Goal: Transaction & Acquisition: Purchase product/service

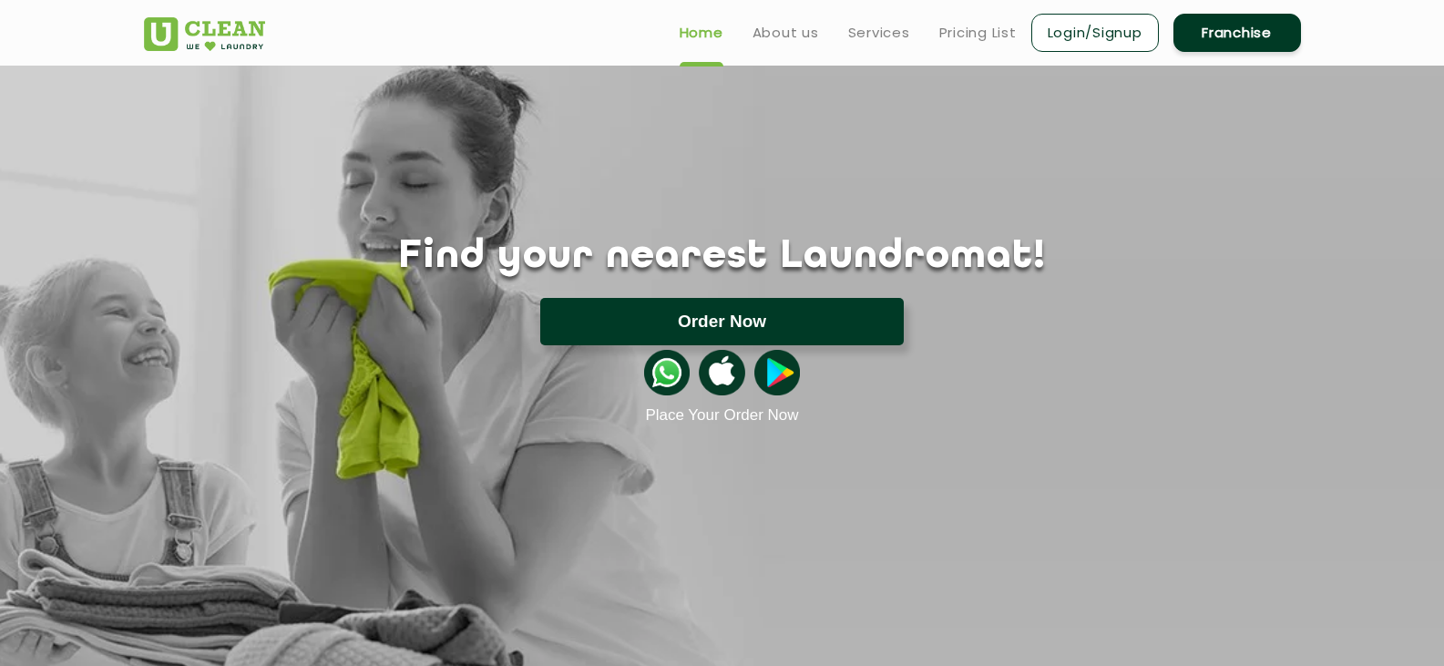
click at [774, 321] on button "Order Now" at bounding box center [722, 321] width 364 height 47
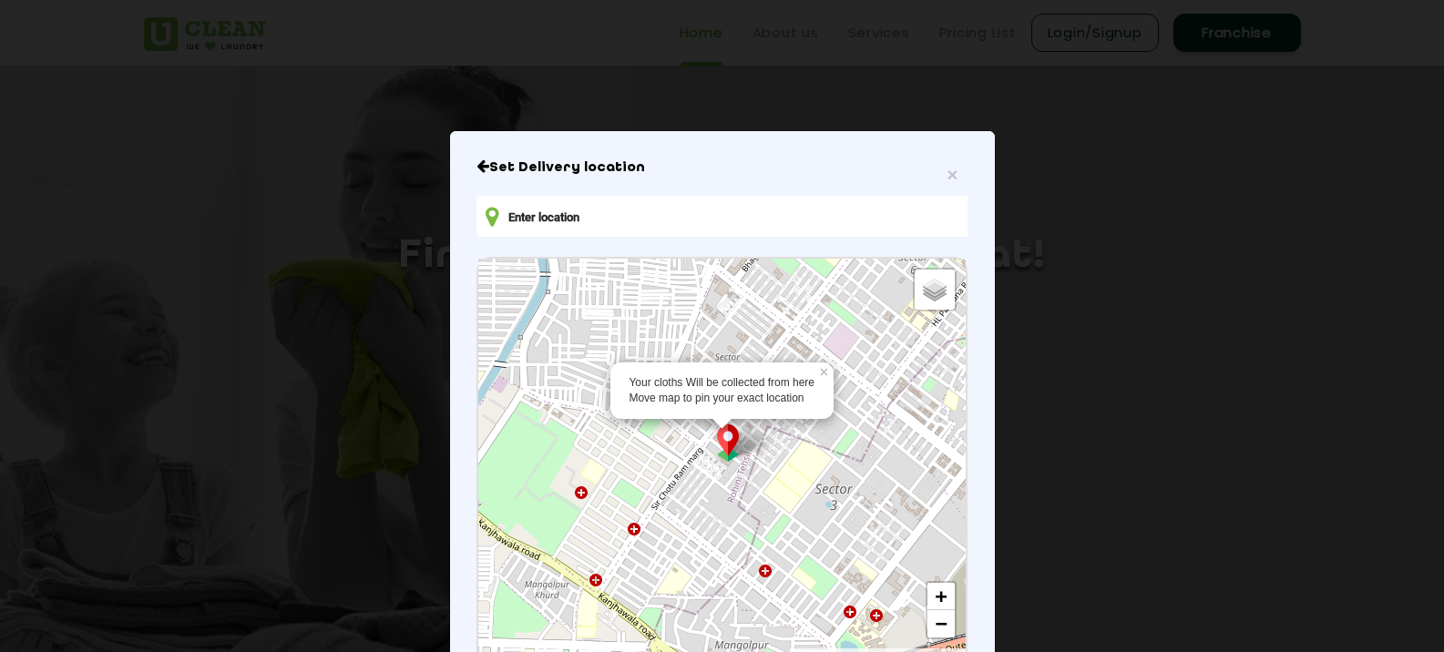
click at [726, 447] on img at bounding box center [728, 443] width 35 height 37
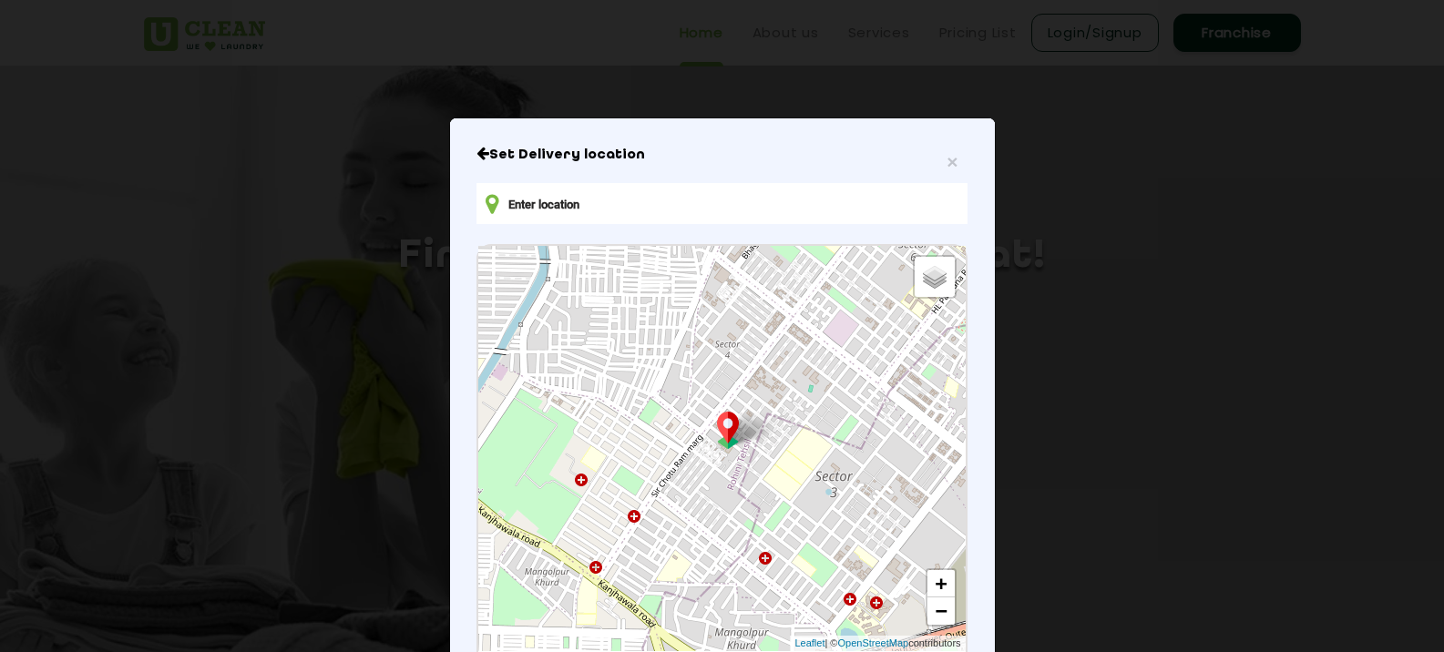
click at [720, 433] on img at bounding box center [728, 430] width 35 height 37
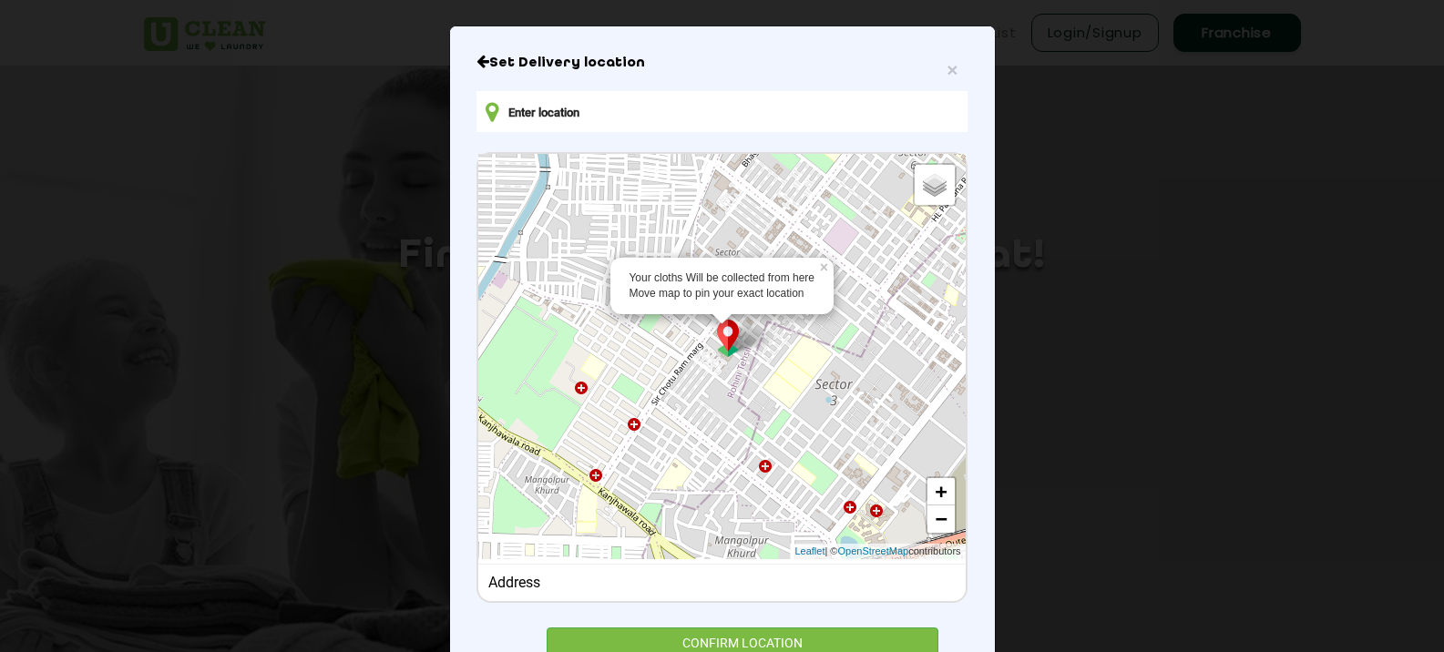
scroll to position [178, 0]
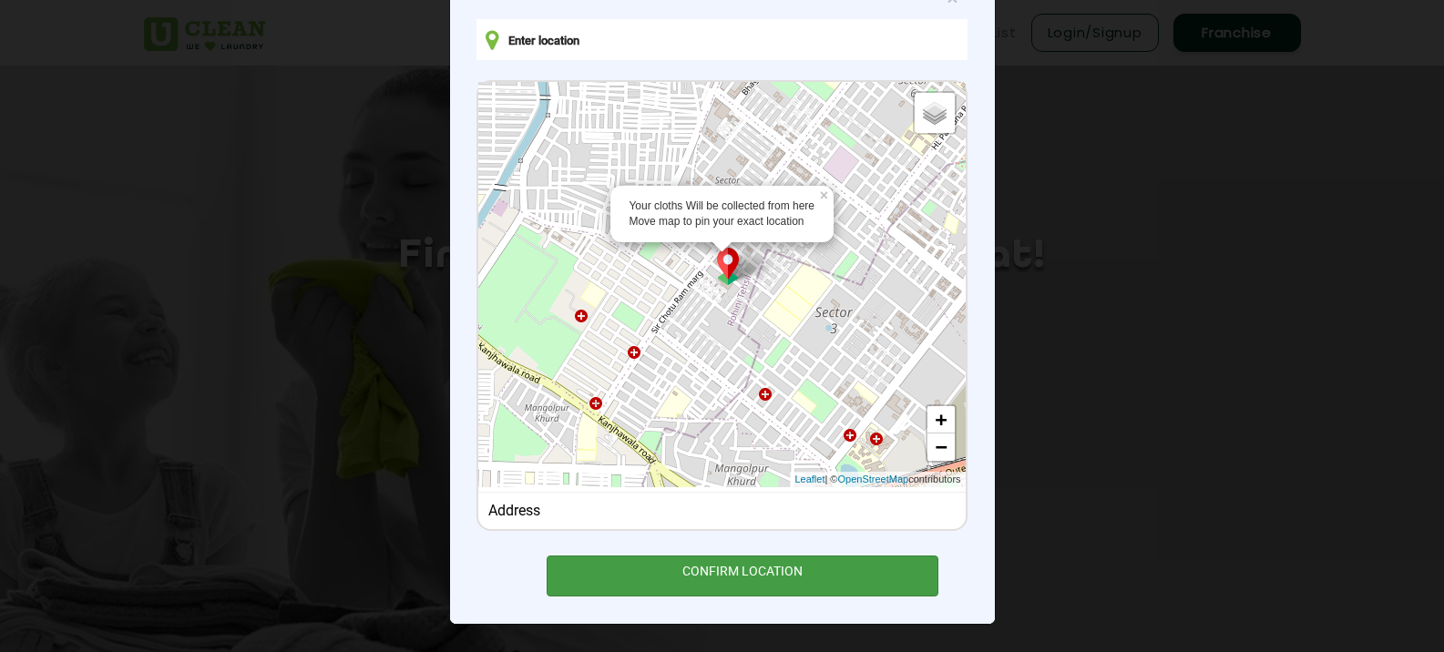
click at [742, 566] on div "CONFIRM LOCATION" at bounding box center [743, 576] width 393 height 41
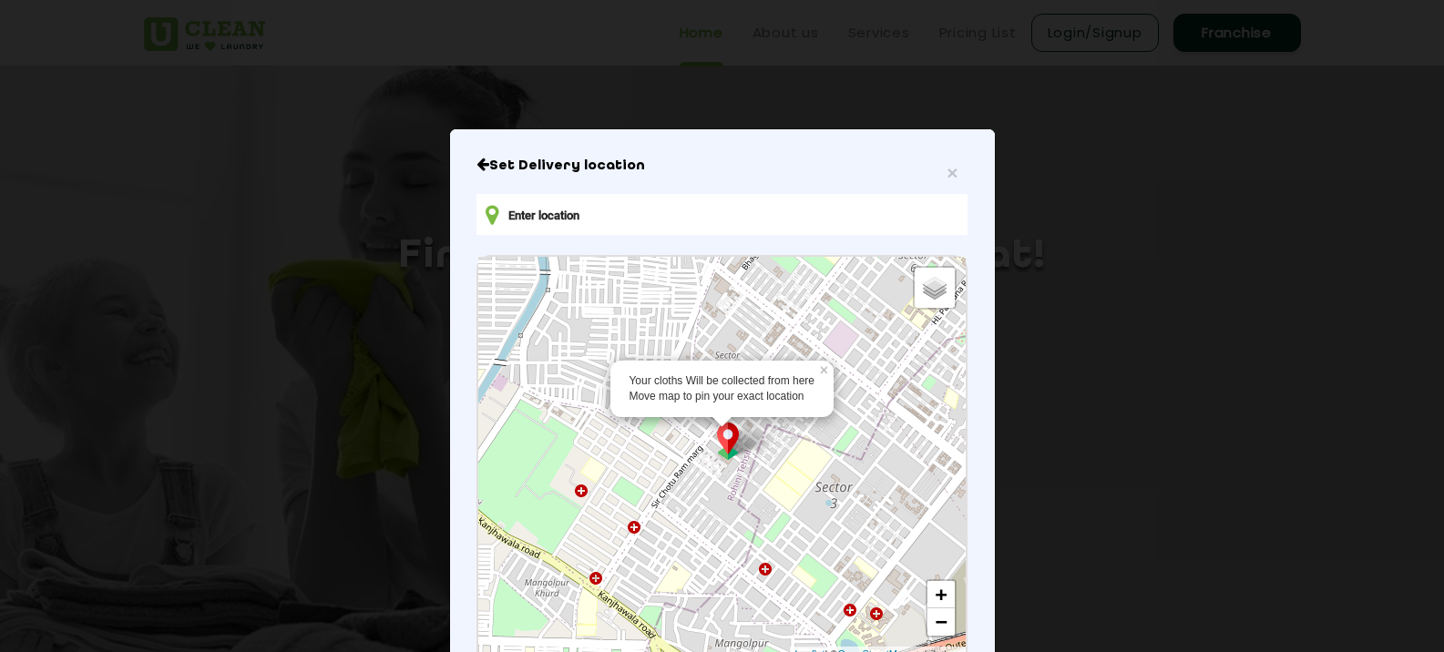
scroll to position [0, 0]
click at [923, 286] on span "Default" at bounding box center [922, 287] width 37 height 13
click at [904, 286] on input "Default" at bounding box center [898, 286] width 12 height 12
click at [910, 312] on span "Satellite" at bounding box center [925, 307] width 42 height 13
click at [904, 312] on input "Satellite" at bounding box center [898, 306] width 12 height 12
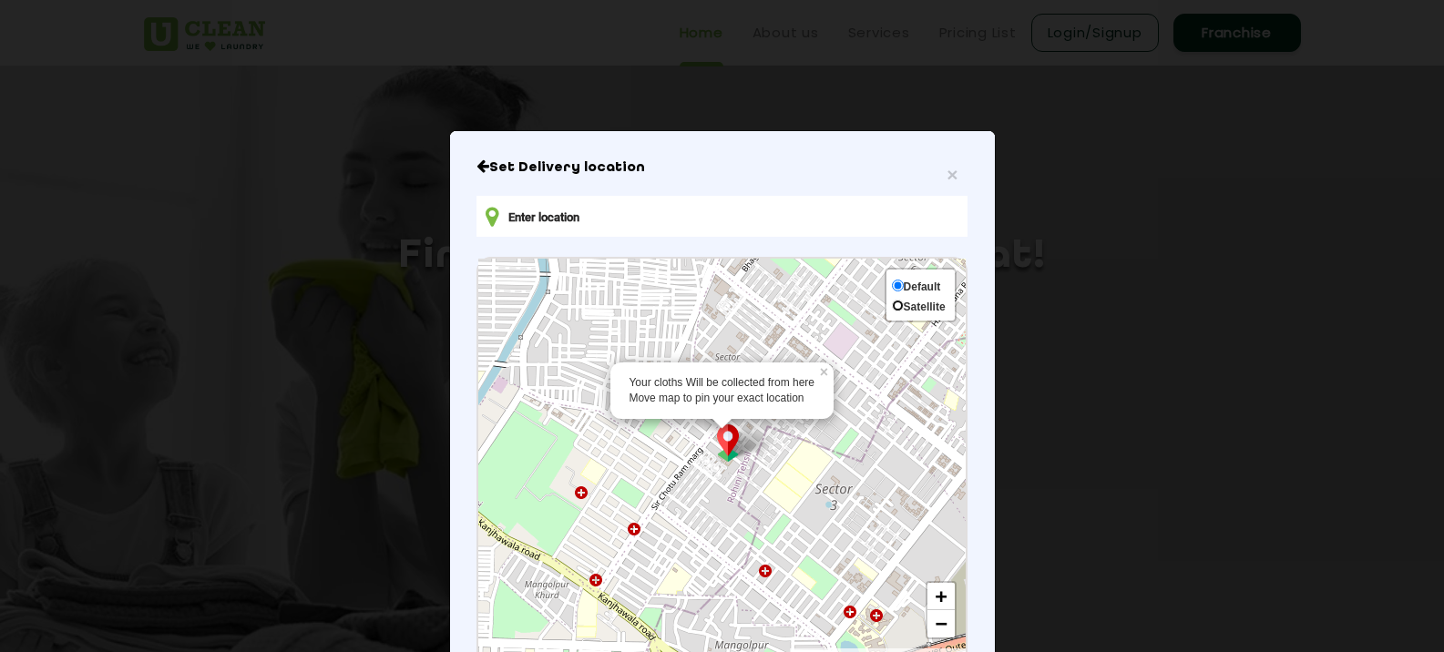
radio input "true"
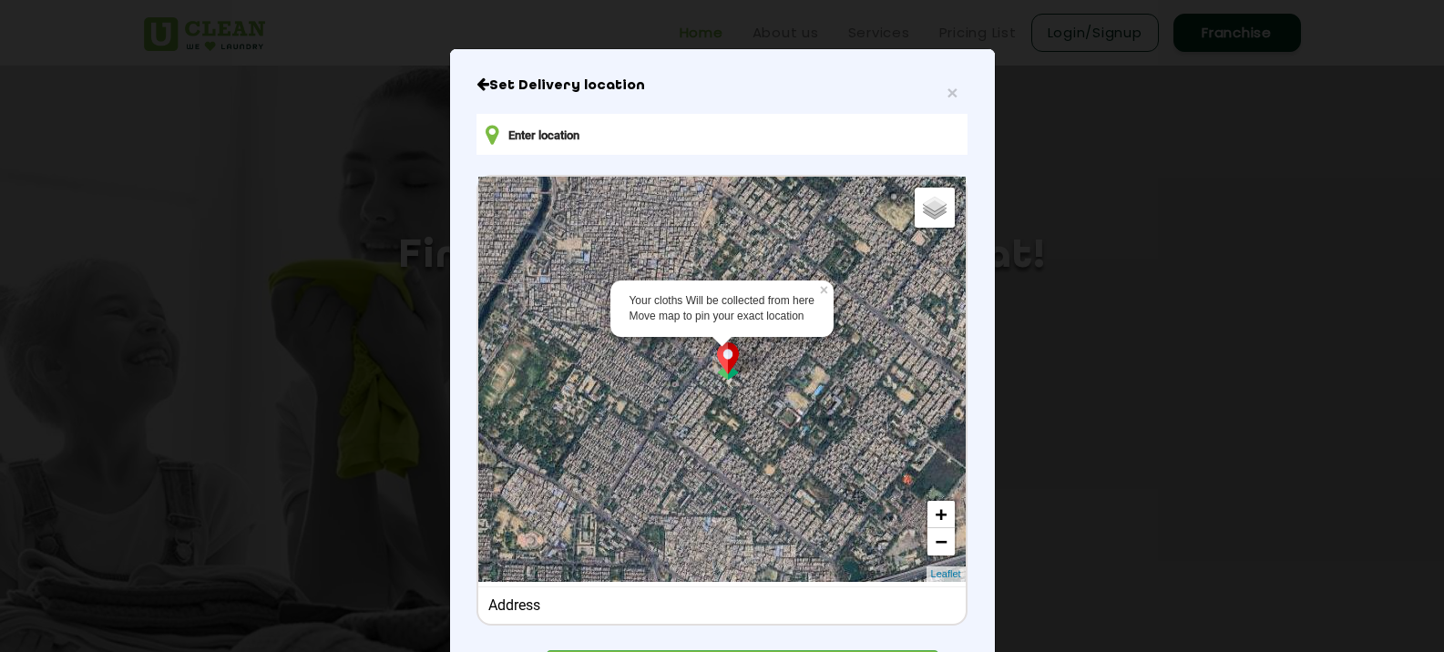
scroll to position [178, 0]
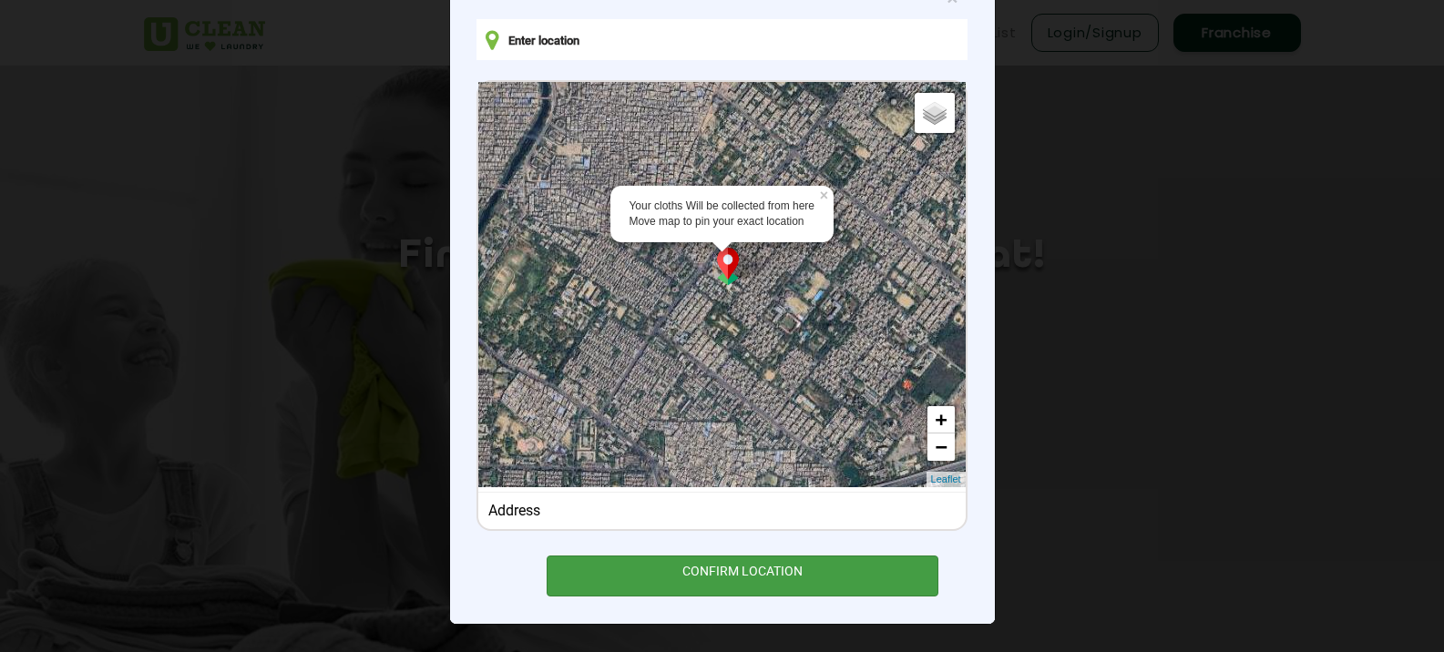
click at [740, 563] on div "CONFIRM LOCATION" at bounding box center [743, 576] width 393 height 41
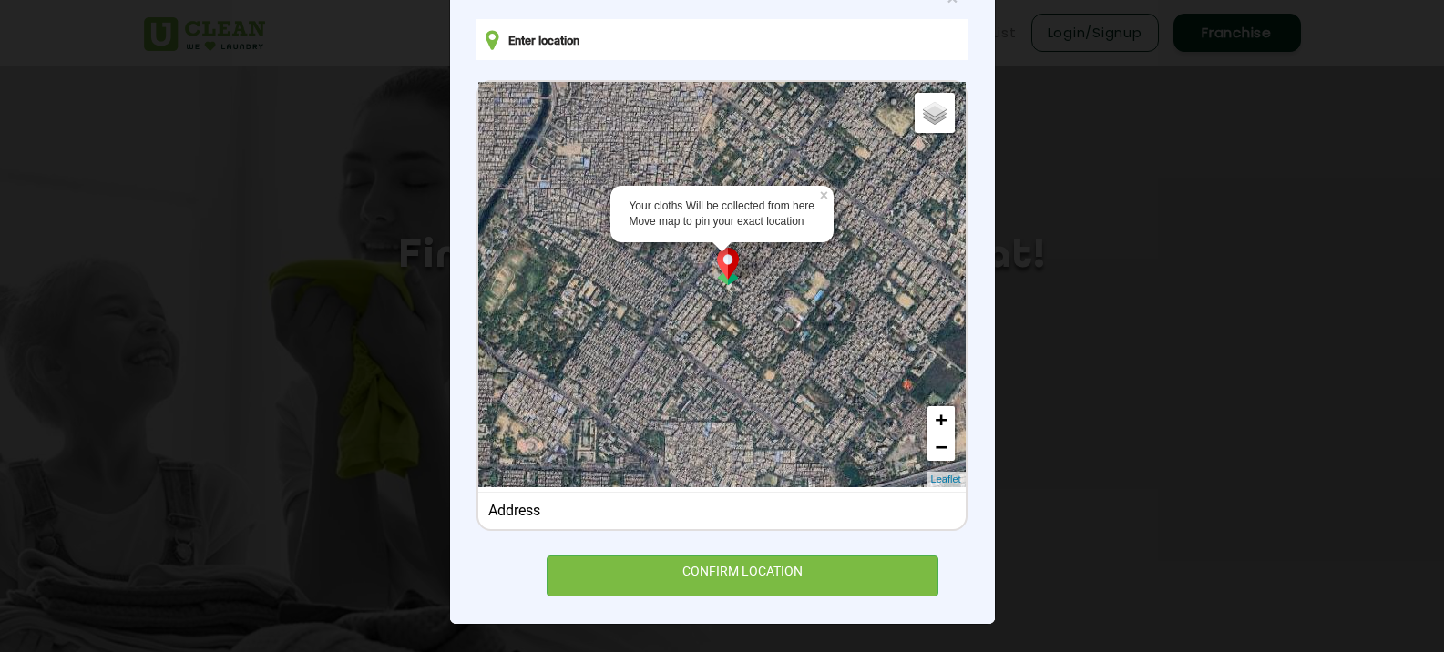
click at [692, 268] on div "Your cloths Will be collected from here Move map to pin your exact location × D…" at bounding box center [721, 284] width 487 height 405
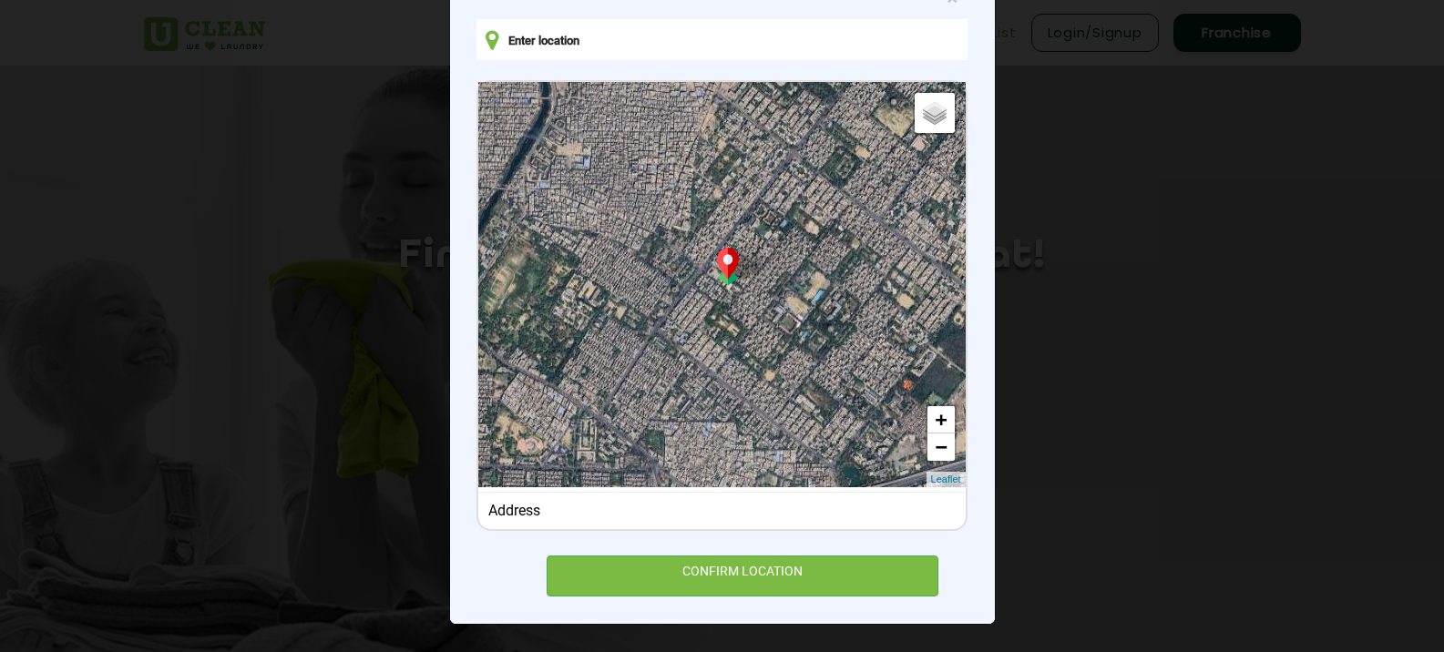
click at [692, 268] on div "Default Satellite + − Leaflet" at bounding box center [721, 284] width 487 height 405
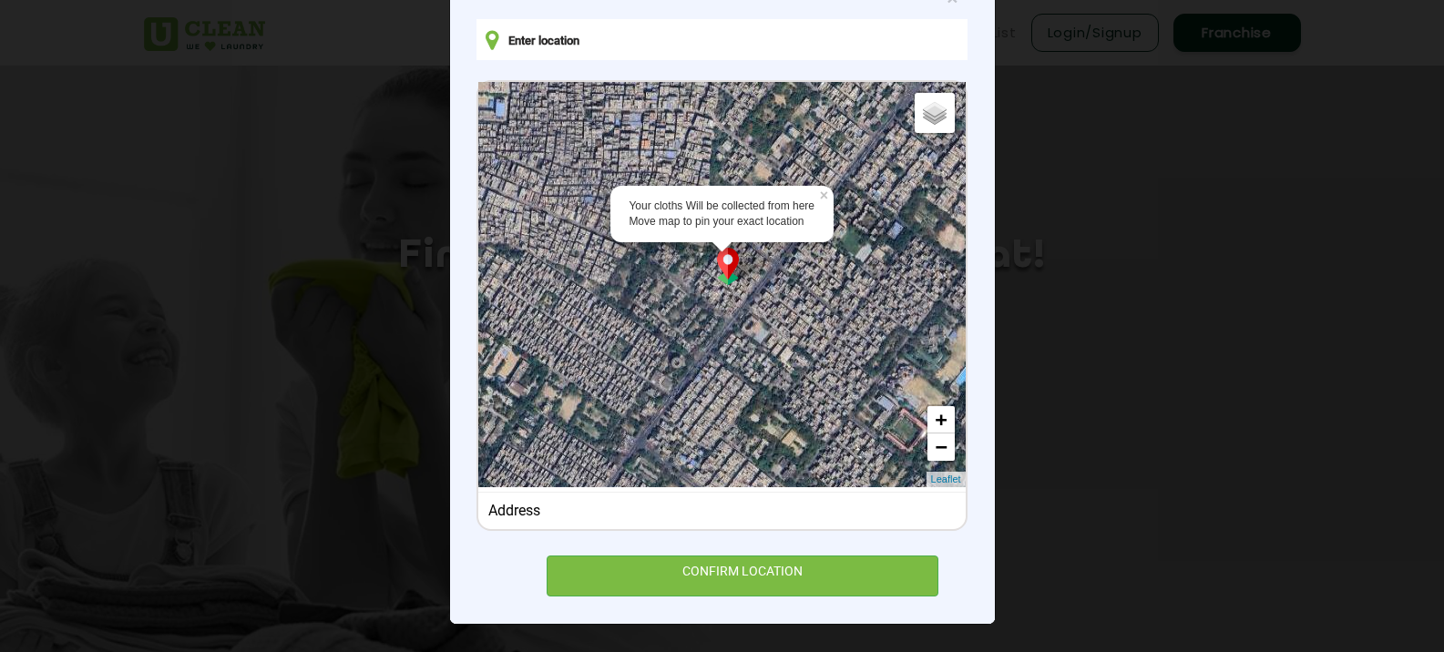
drag, startPoint x: 711, startPoint y: 281, endPoint x: 738, endPoint y: 334, distance: 60.3
click at [738, 334] on div "Your cloths Will be collected from here Move map to pin your exact location × D…" at bounding box center [721, 284] width 487 height 405
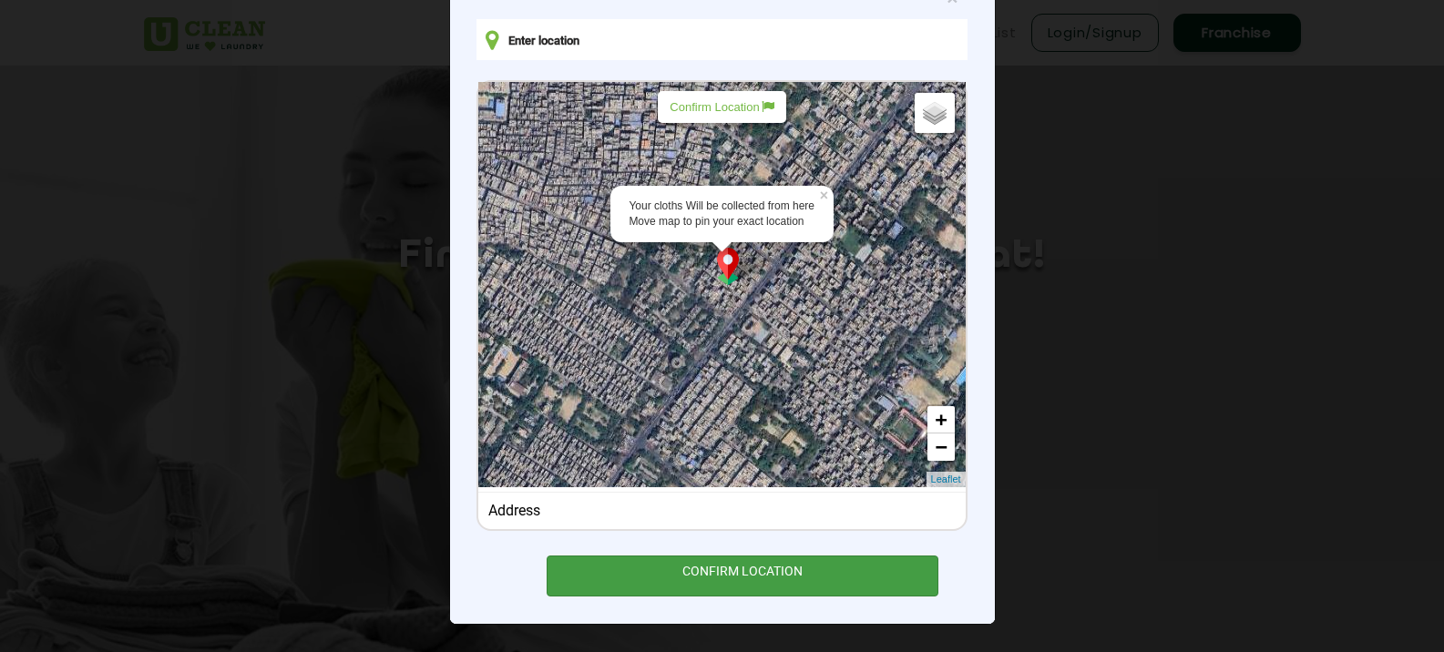
click at [746, 574] on div "CONFIRM LOCATION" at bounding box center [743, 576] width 393 height 41
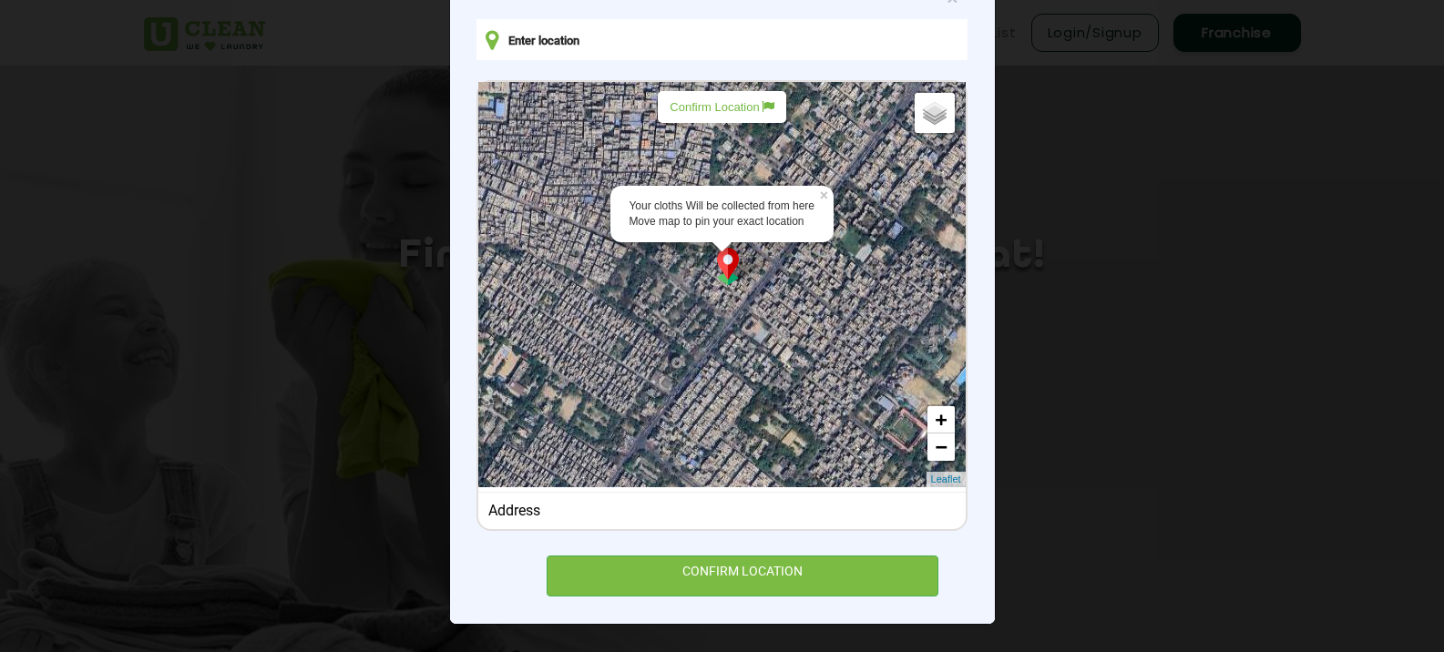
click at [706, 106] on p "Confirm Location" at bounding box center [722, 107] width 104 height 14
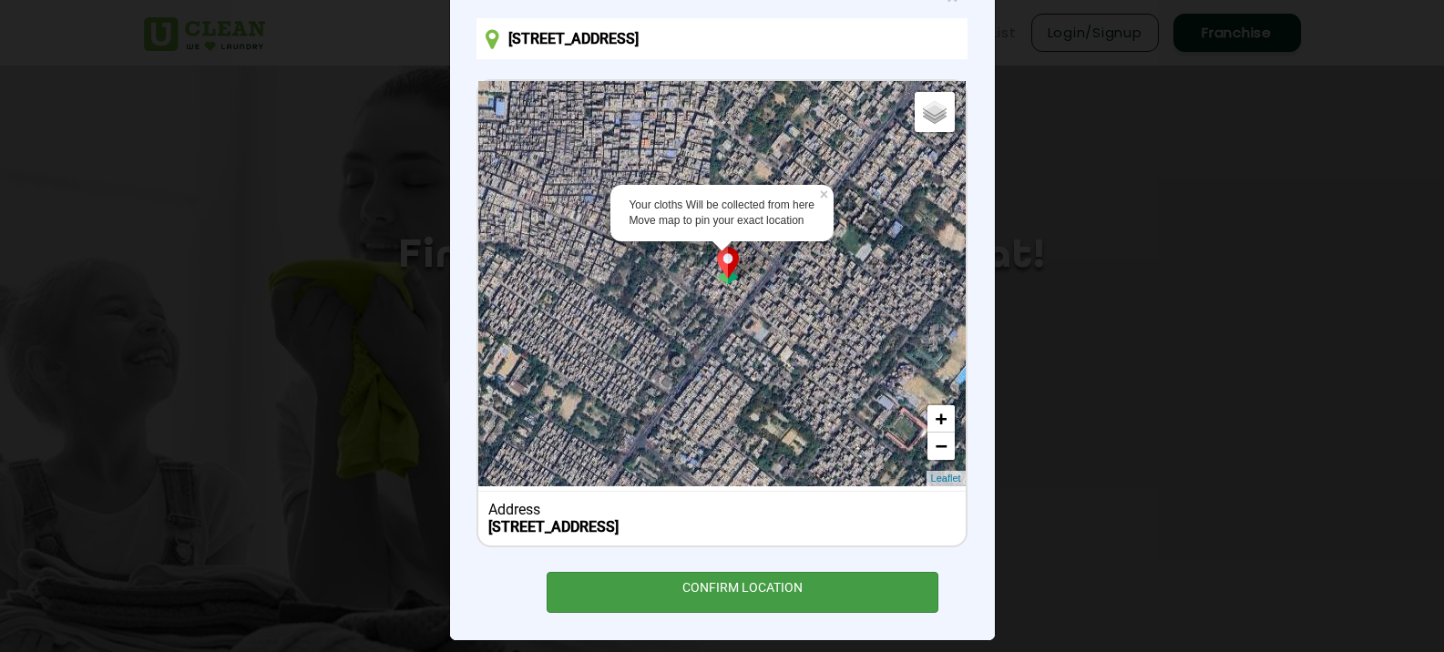
click at [685, 584] on div "CONFIRM LOCATION" at bounding box center [743, 592] width 393 height 41
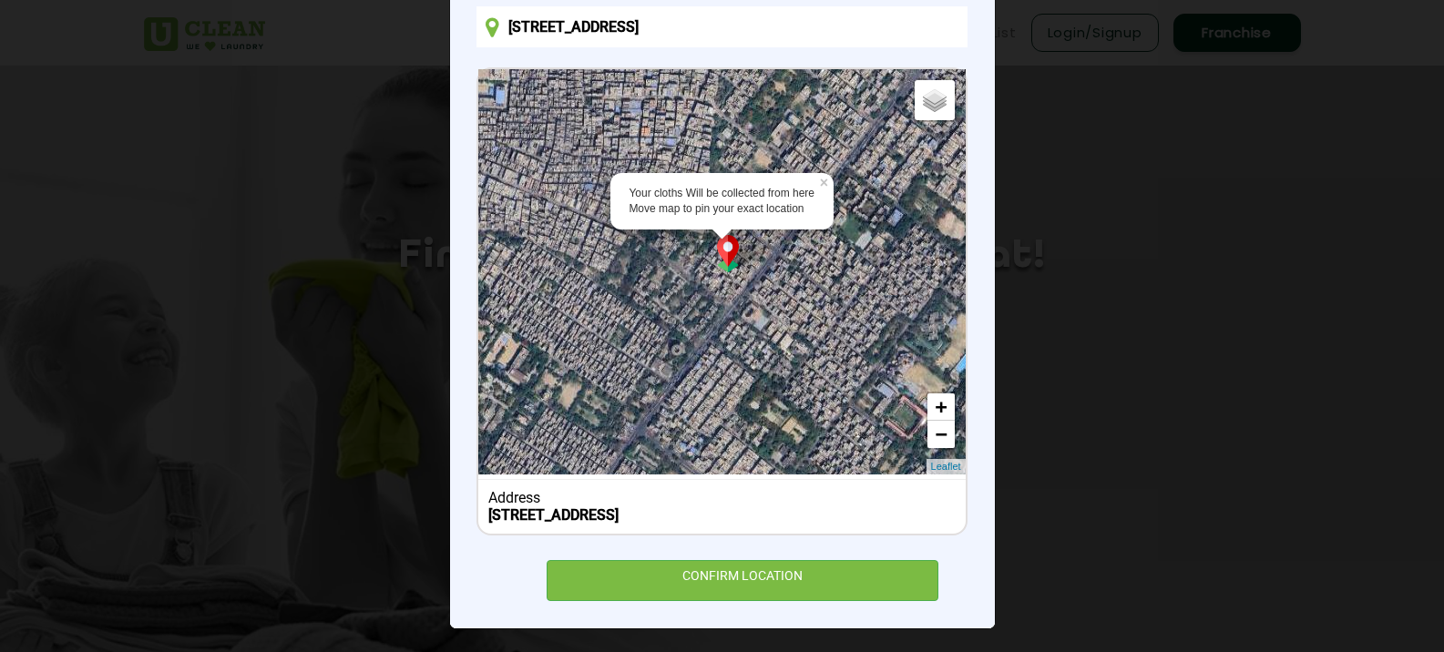
scroll to position [195, 0]
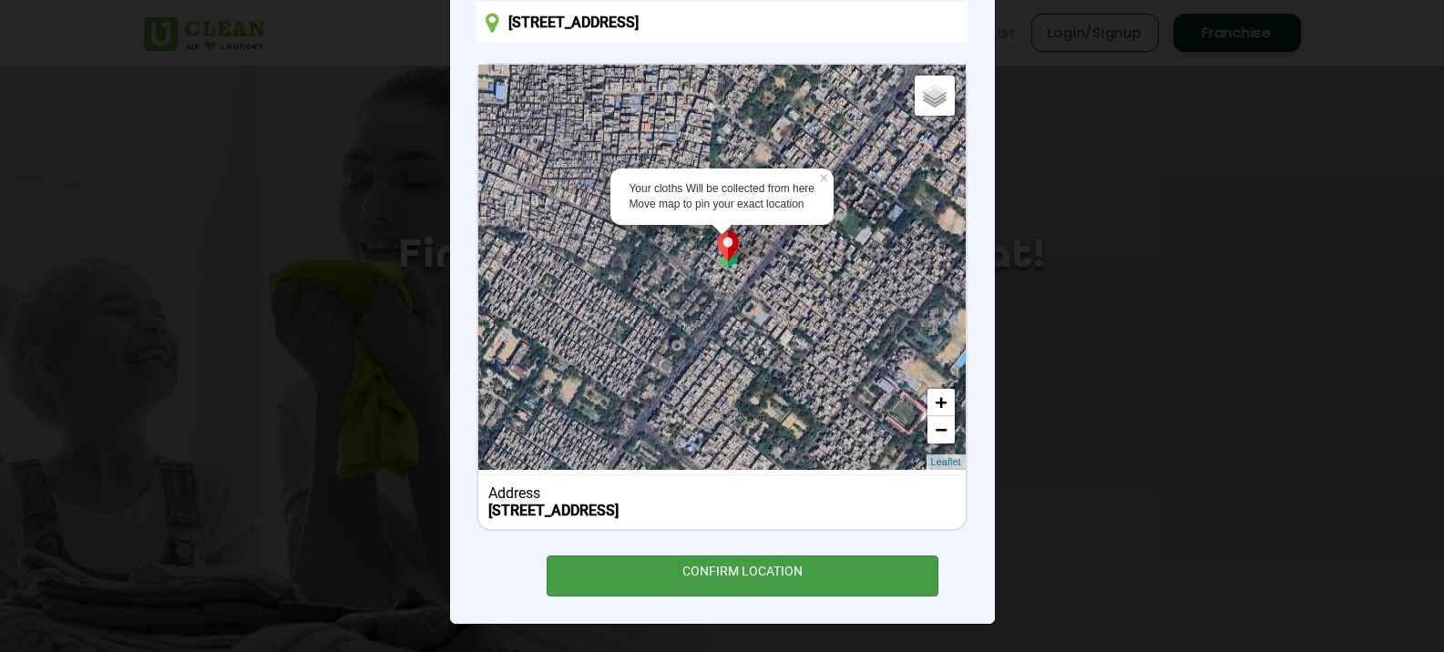
click at [805, 580] on div "CONFIRM LOCATION" at bounding box center [743, 576] width 393 height 41
click at [805, 579] on div "CONFIRM LOCATION" at bounding box center [743, 576] width 393 height 41
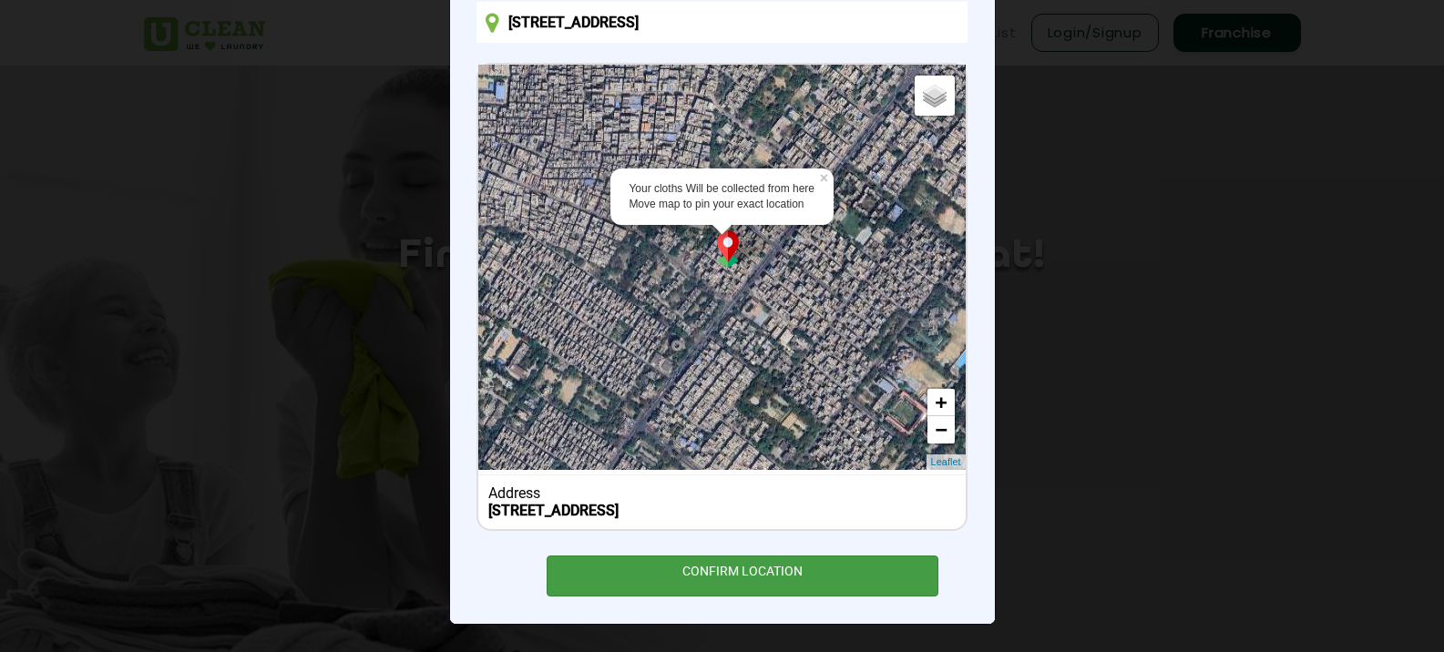
click at [805, 579] on div "CONFIRM LOCATION" at bounding box center [743, 576] width 393 height 41
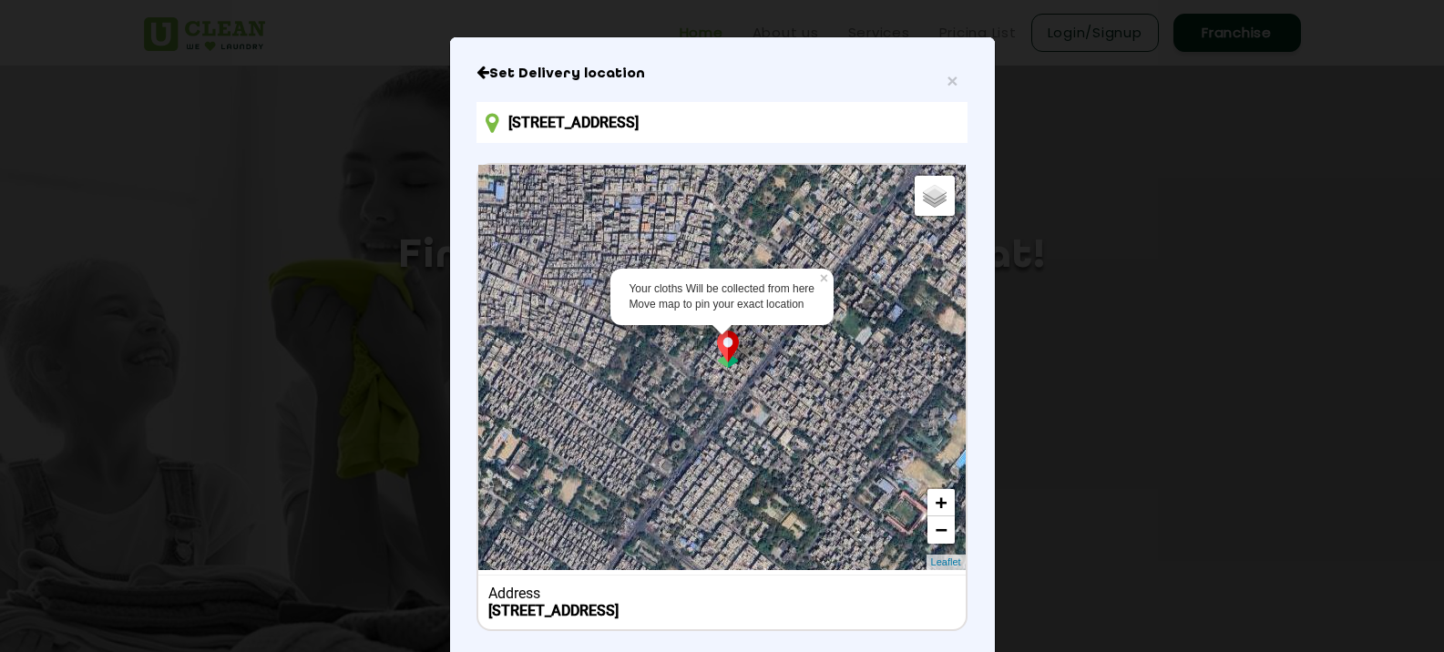
scroll to position [0, 0]
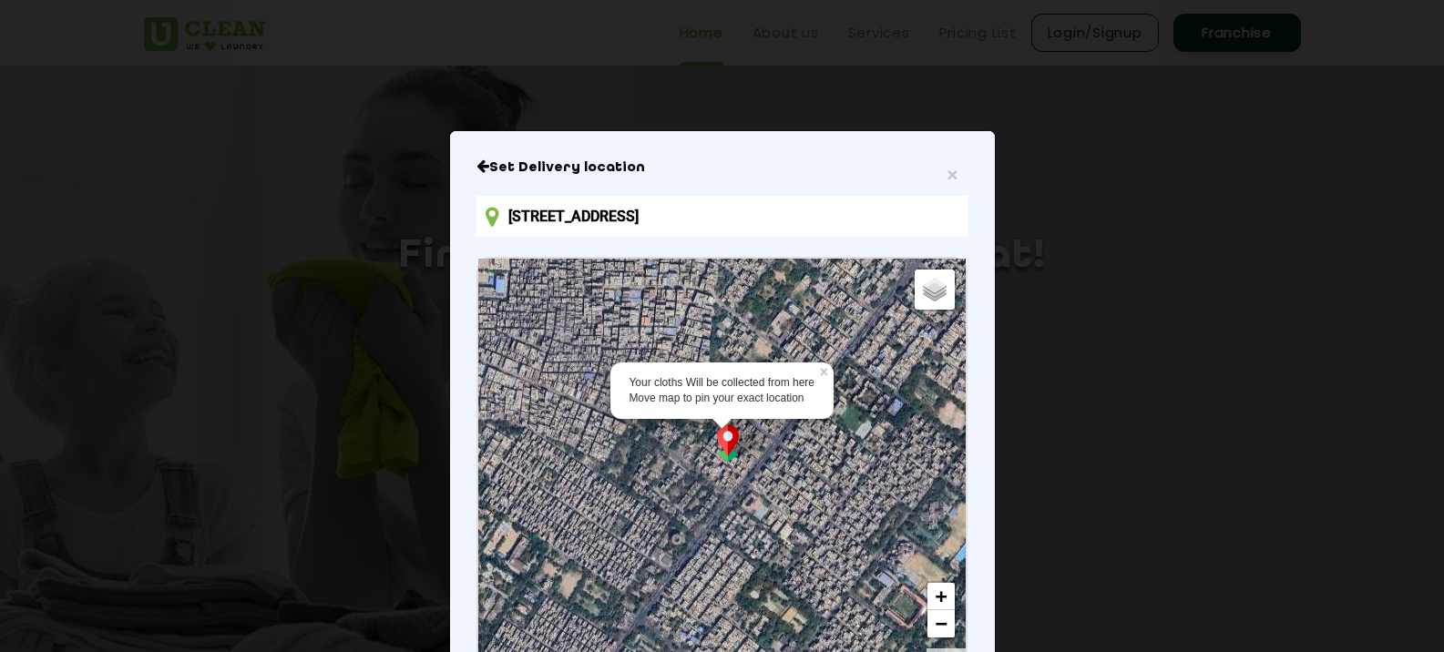
click at [562, 173] on h6 "Set Delivery location" at bounding box center [722, 168] width 490 height 18
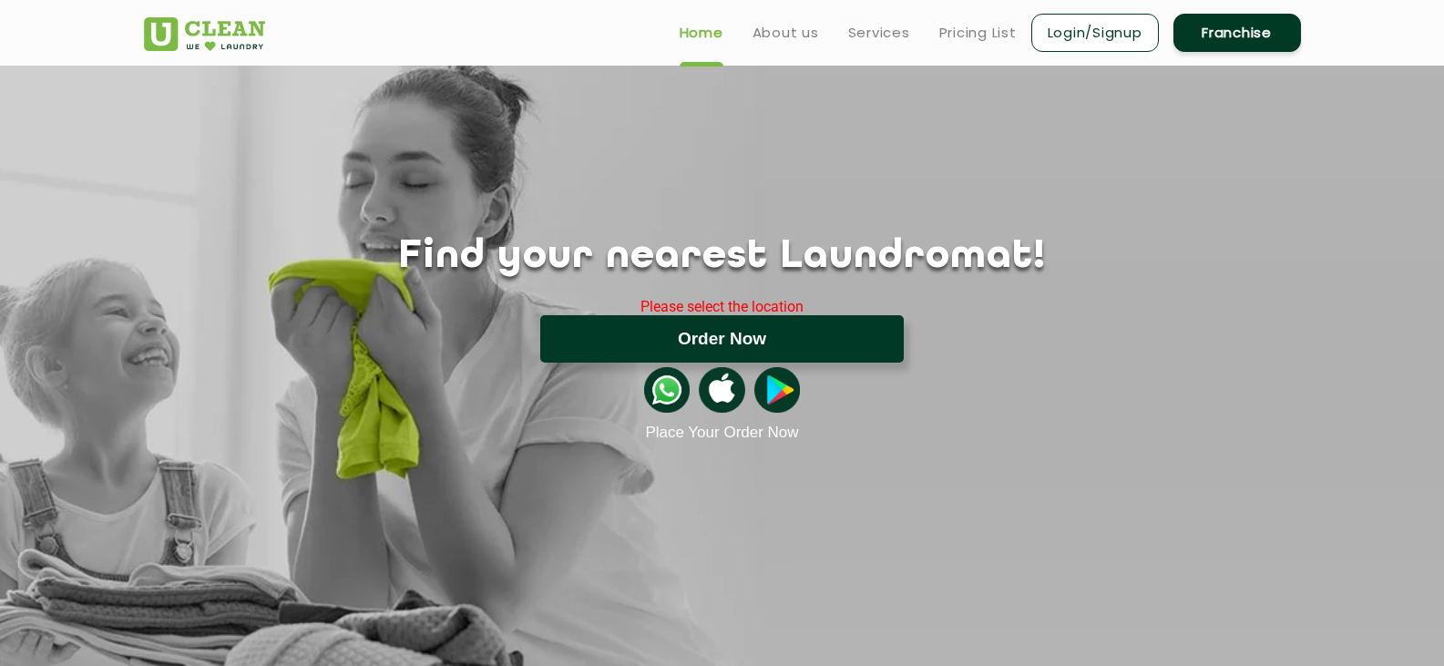
click at [762, 331] on button "Order Now" at bounding box center [722, 338] width 364 height 47
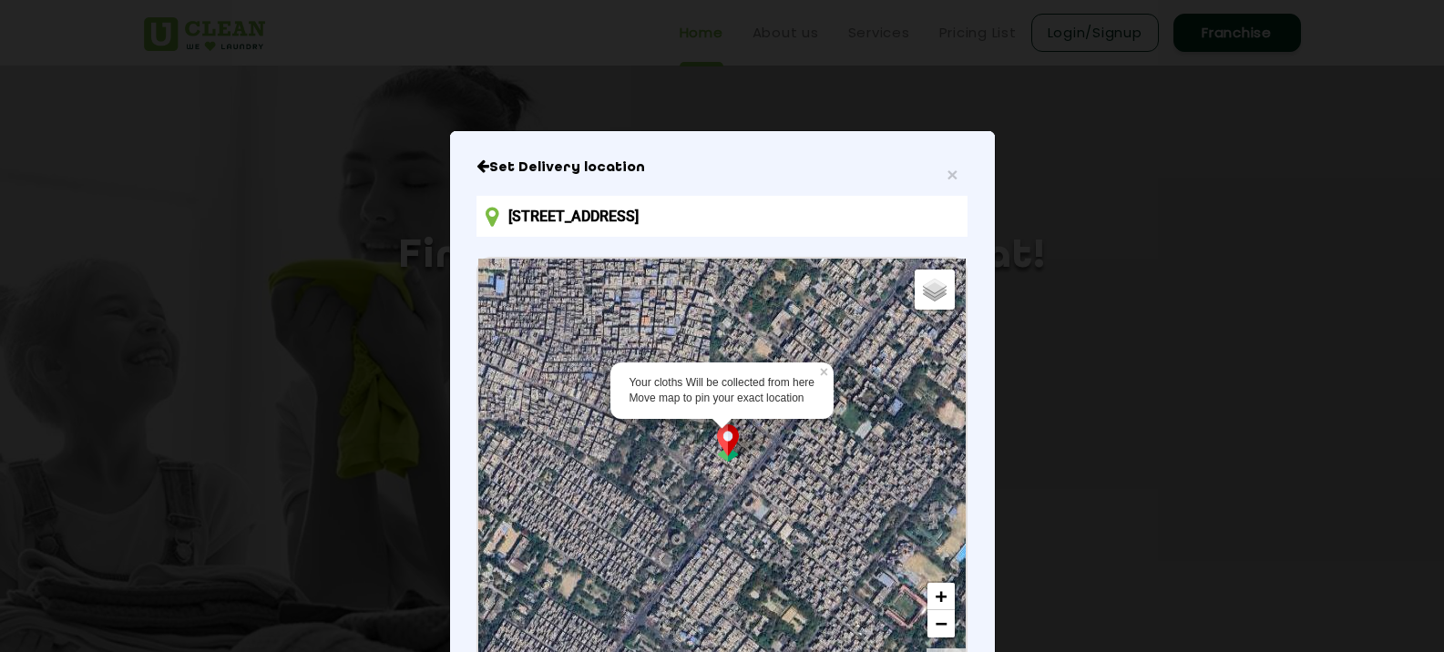
click at [665, 483] on div "Your cloths Will be collected from here Move map to pin your exact location × D…" at bounding box center [721, 461] width 487 height 405
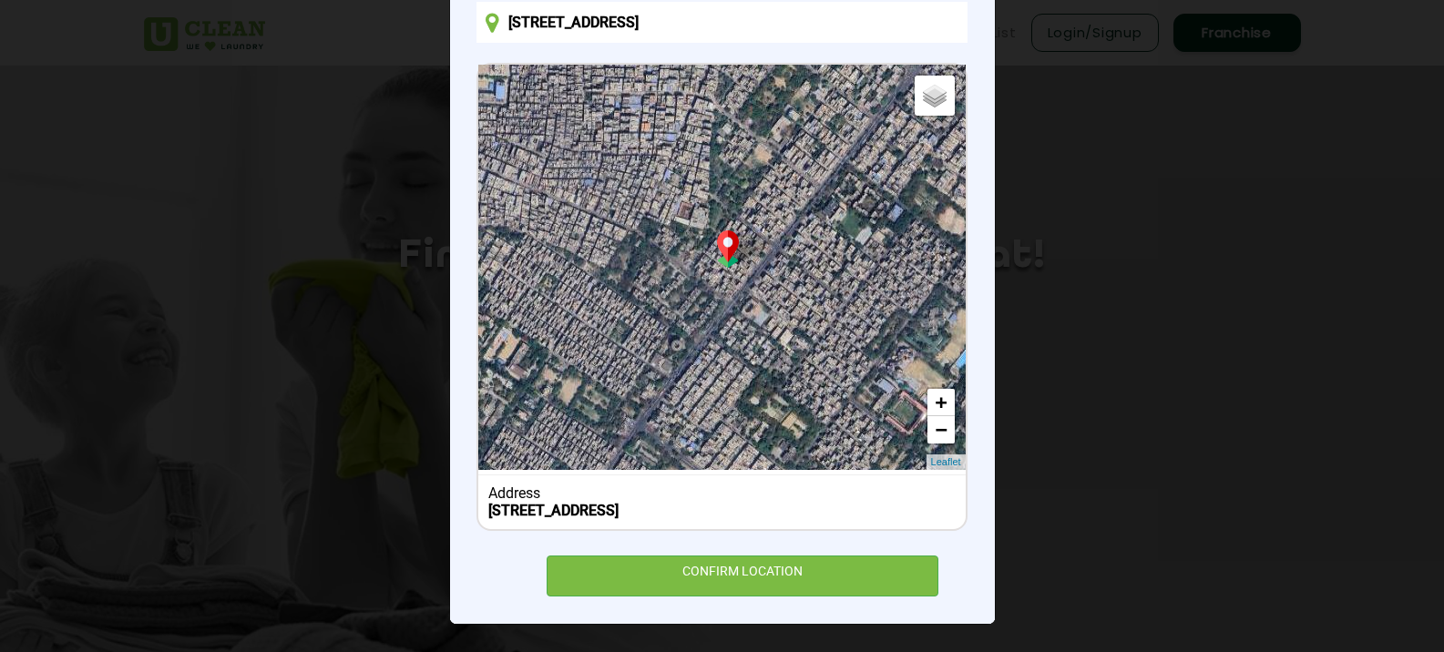
scroll to position [195, 0]
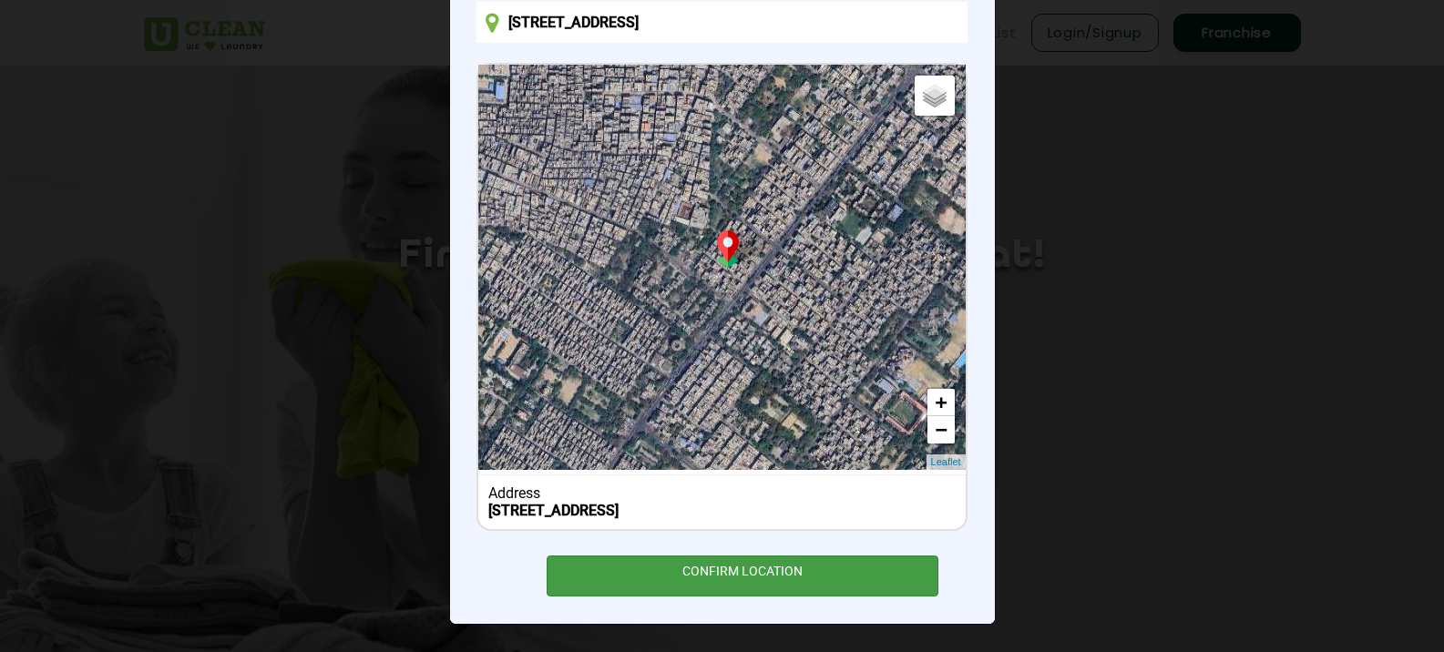
click at [692, 574] on div "CONFIRM LOCATION" at bounding box center [743, 576] width 393 height 41
click at [738, 559] on div "CONFIRM LOCATION" at bounding box center [743, 576] width 393 height 41
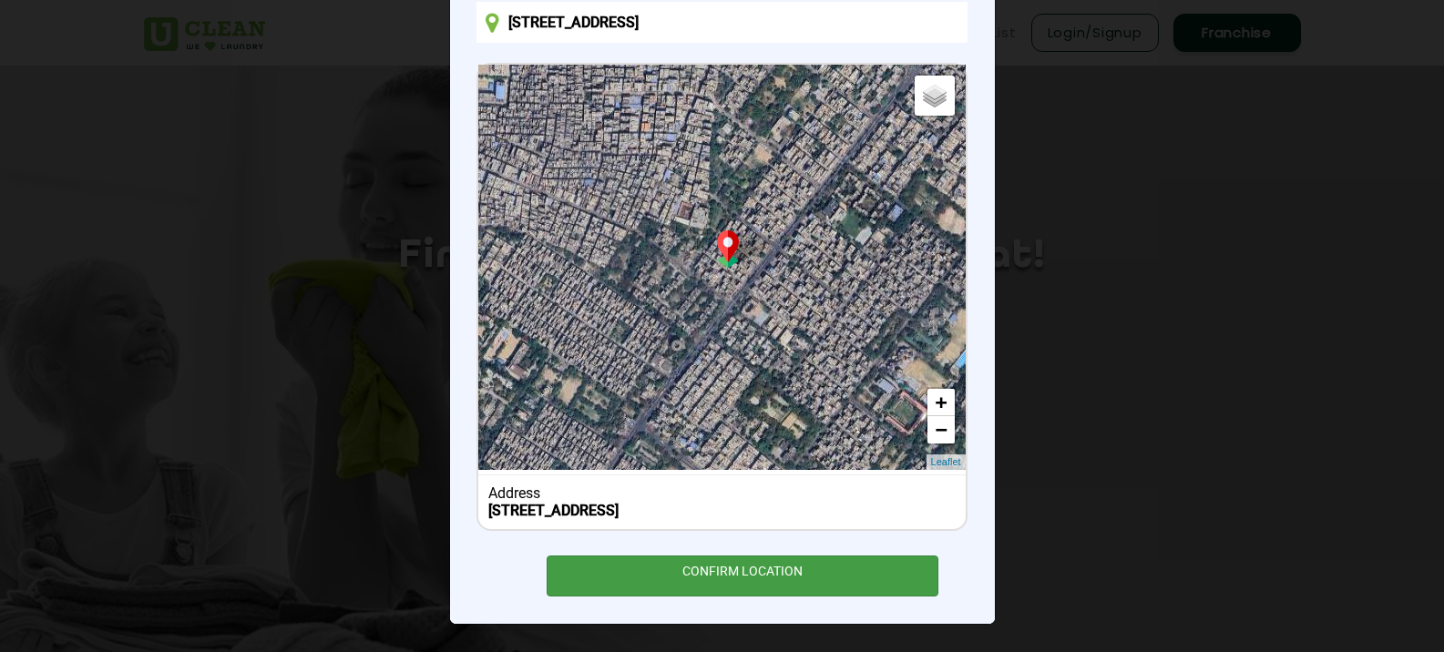
type input "V7QQ+4J [GEOGRAPHIC_DATA], [GEOGRAPHIC_DATA], [GEOGRAPHIC_DATA]"
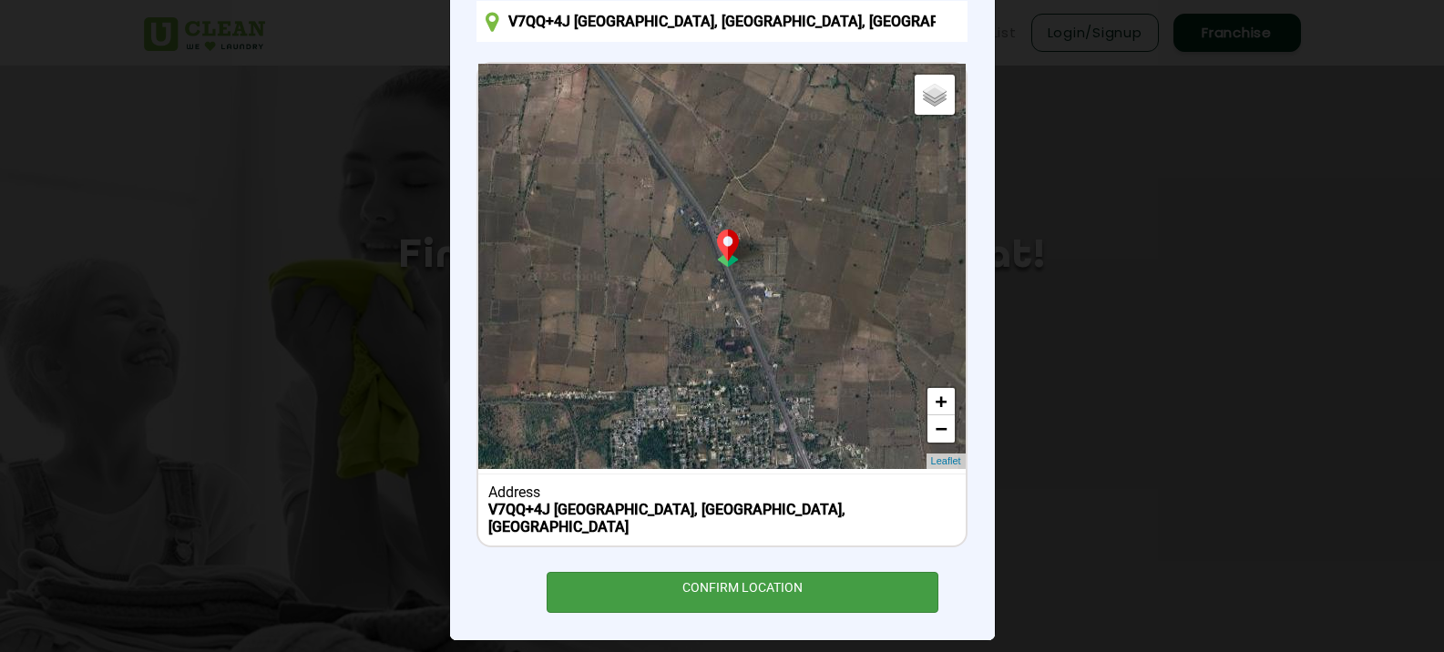
click at [737, 572] on div "CONFIRM LOCATION" at bounding box center [743, 592] width 393 height 41
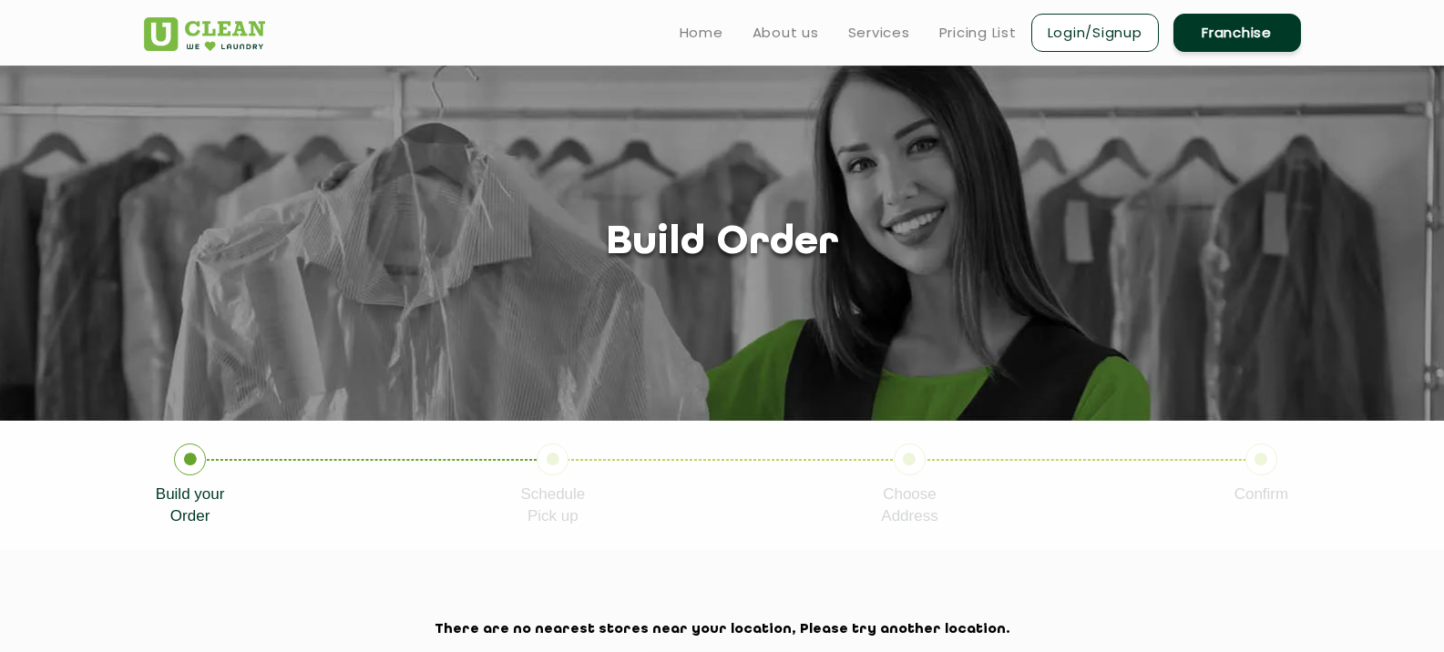
click at [1223, 22] on link "Franchise" at bounding box center [1238, 33] width 128 height 38
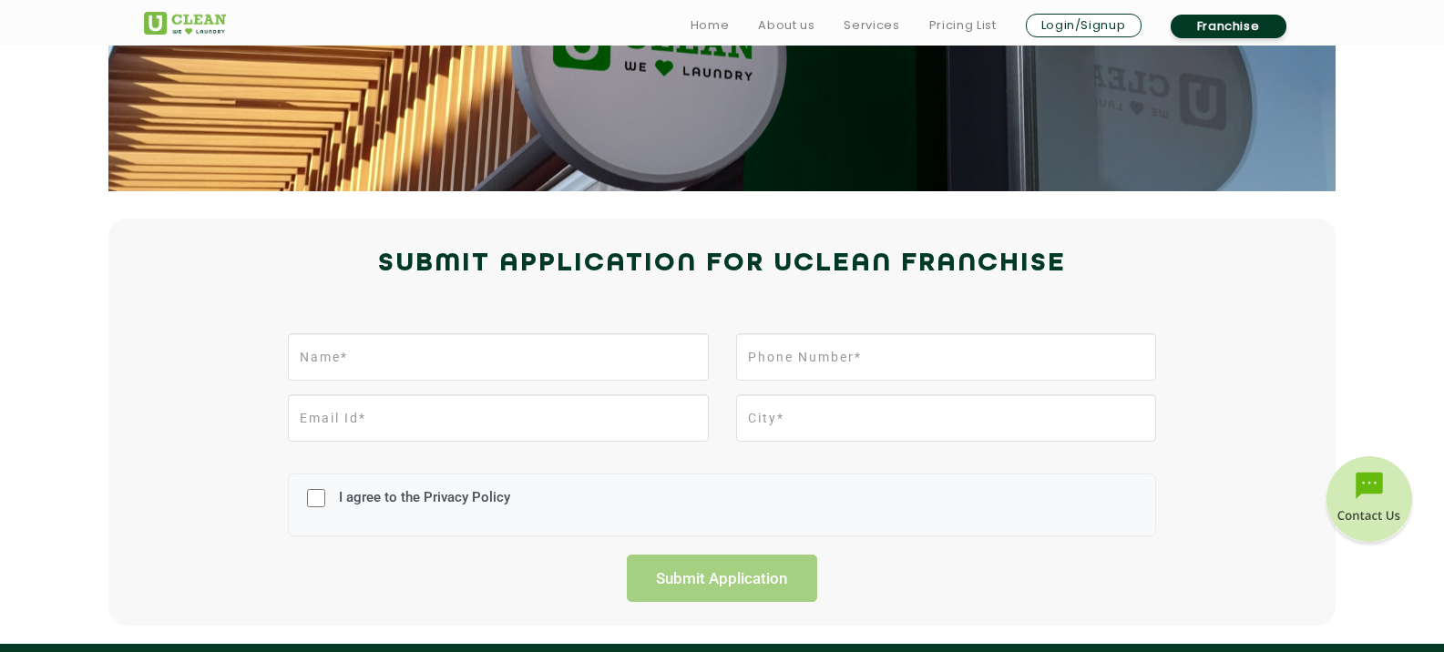
scroll to position [273, 0]
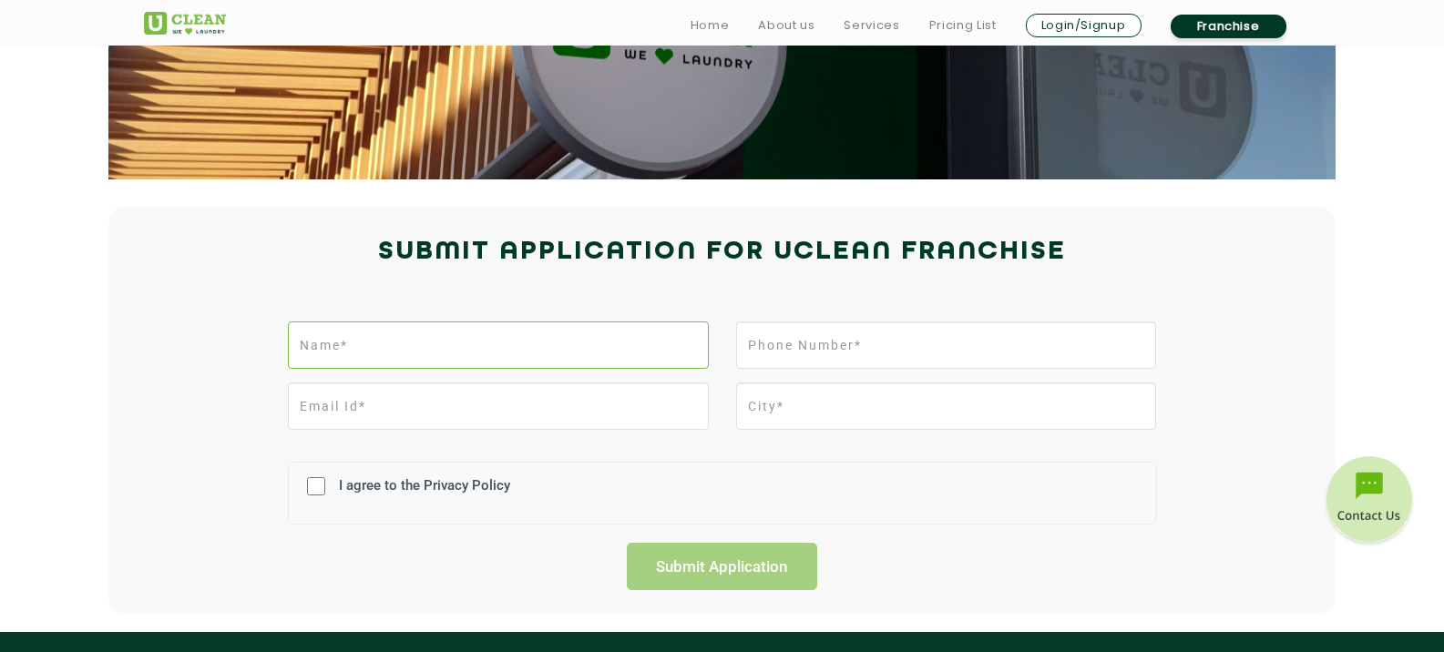
click at [672, 360] on input "text" at bounding box center [498, 345] width 420 height 47
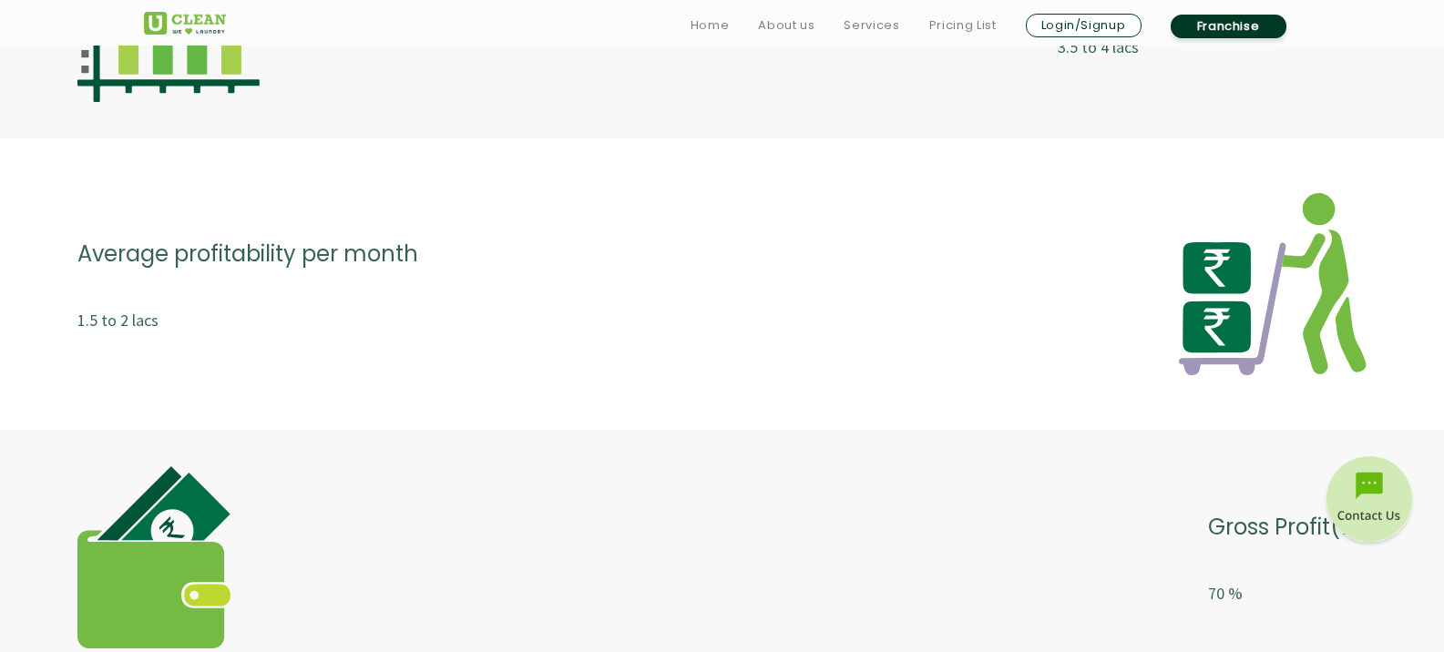
scroll to position [3975, 0]
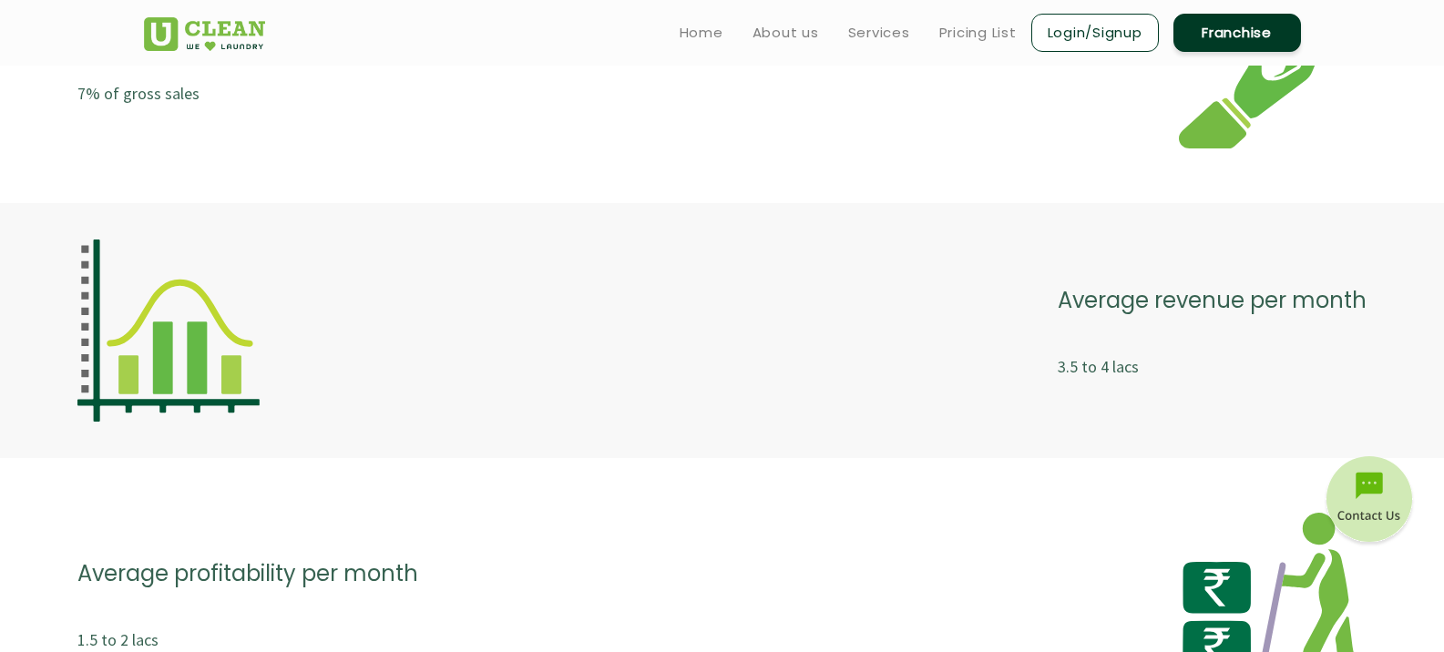
click at [169, 309] on img at bounding box center [168, 331] width 182 height 182
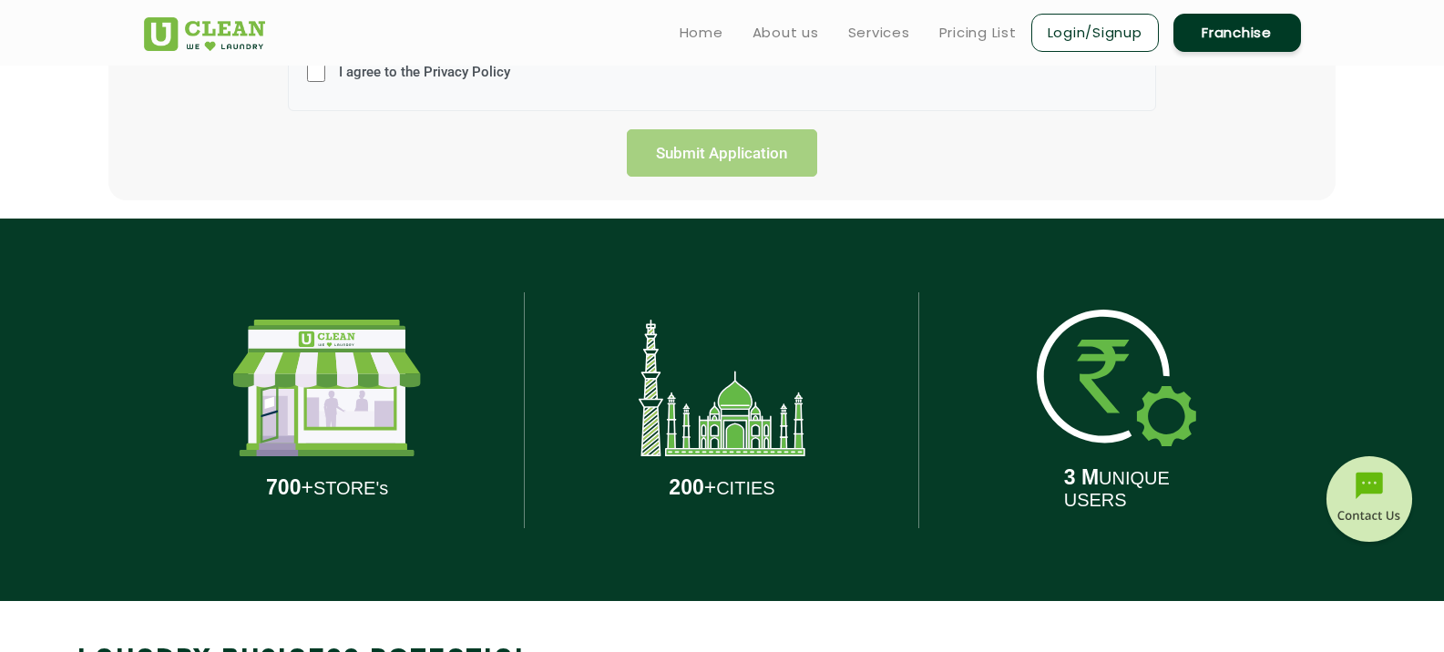
scroll to position [422, 0]
